Goal: Transaction & Acquisition: Download file/media

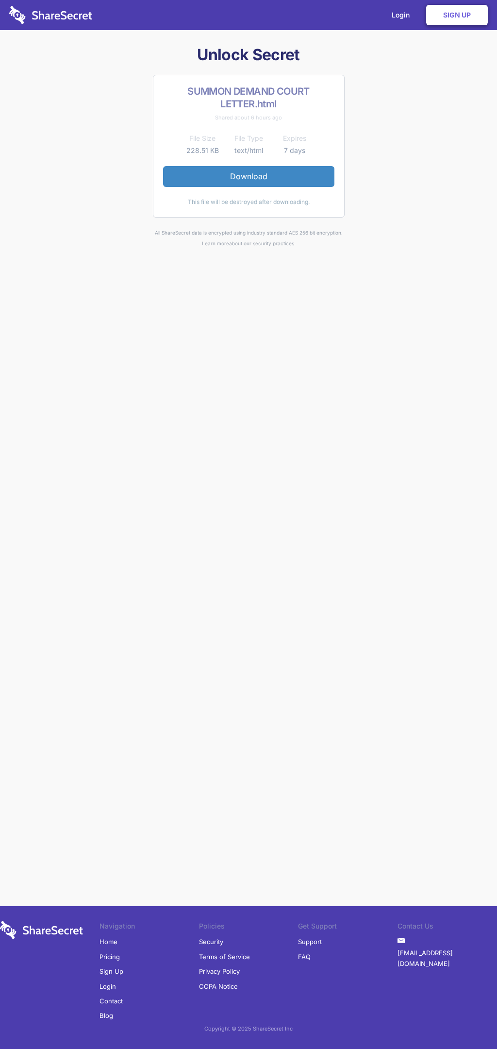
click at [249, 176] on link "Download" at bounding box center [248, 176] width 171 height 20
